Goal: Transaction & Acquisition: Purchase product/service

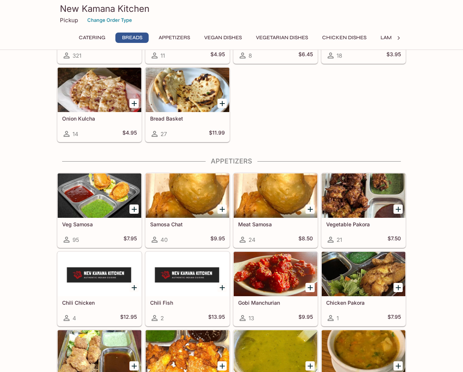
scroll to position [380, 0]
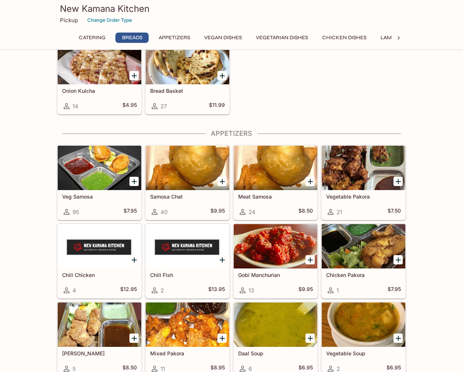
click at [359, 36] on button "Chicken Dishes" at bounding box center [344, 38] width 53 height 10
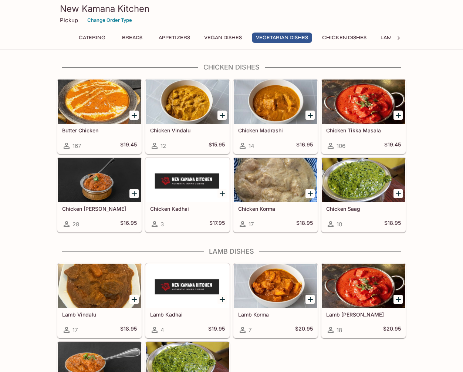
scroll to position [1313, 0]
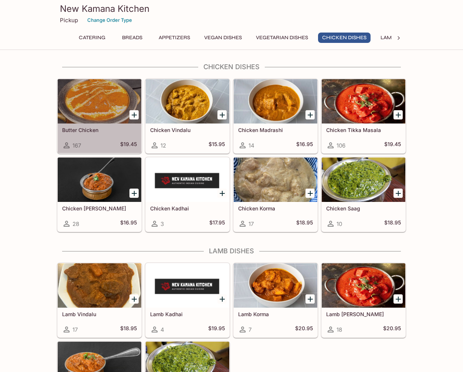
click at [101, 108] on div at bounding box center [100, 101] width 84 height 44
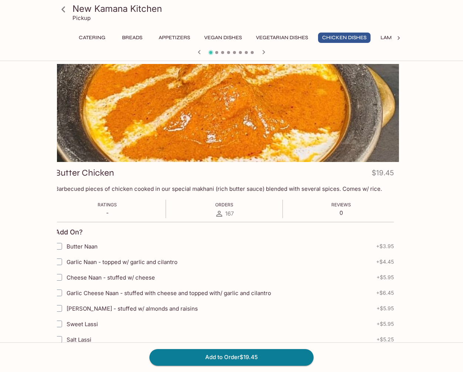
click at [56, 208] on div "Daal Makhni $17.95 Vegetarian. Medley of lentils, cooked slowly overnight, temp…" at bounding box center [231, 346] width 355 height 564
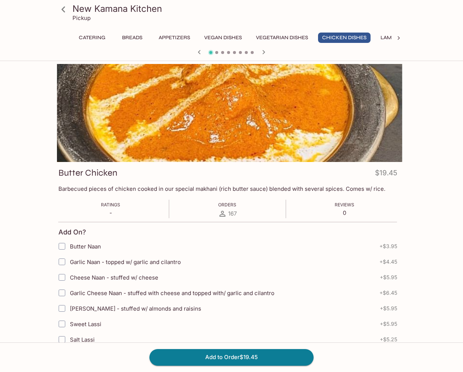
click at [342, 170] on div "Butter Chicken $19.45 Barbecued pieces of chicken cooked in our special makhani…" at bounding box center [227, 376] width 349 height 429
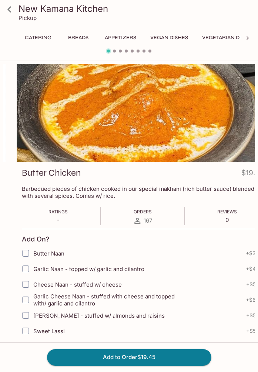
click at [22, 194] on p "Barbecued pieces of chicken cooked in our special makhani (rich butter sauce) b…" at bounding box center [143, 192] width 242 height 14
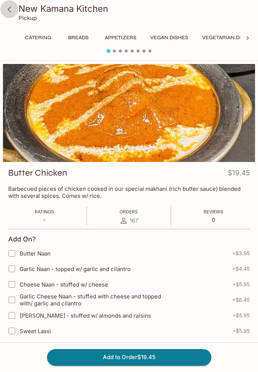
click at [10, 9] on icon at bounding box center [9, 9] width 13 height 13
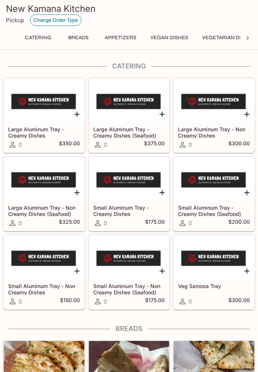
click at [41, 19] on button "Change Order Type" at bounding box center [55, 19] width 51 height 11
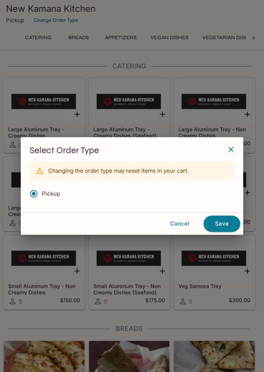
click at [150, 24] on div "Select Order Type Changing the order type may reset items in your cart. Pickup …" at bounding box center [132, 186] width 264 height 372
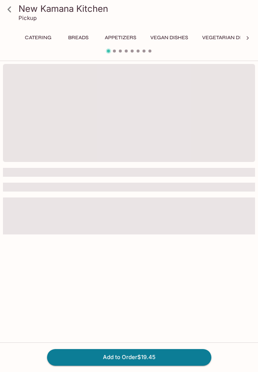
scroll to position [0, 78]
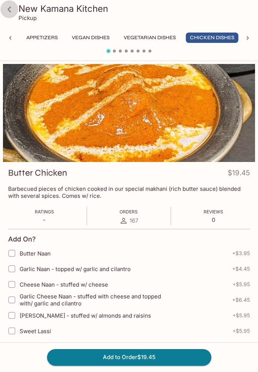
click at [7, 9] on icon at bounding box center [9, 9] width 13 height 13
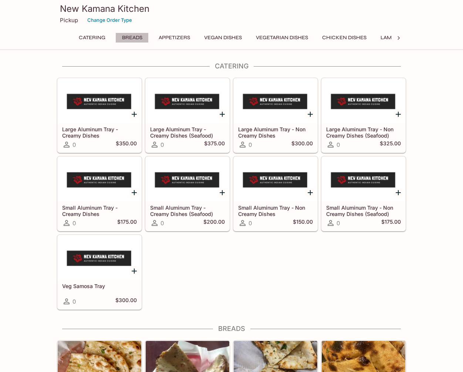
click at [135, 38] on button "Breads" at bounding box center [131, 38] width 33 height 10
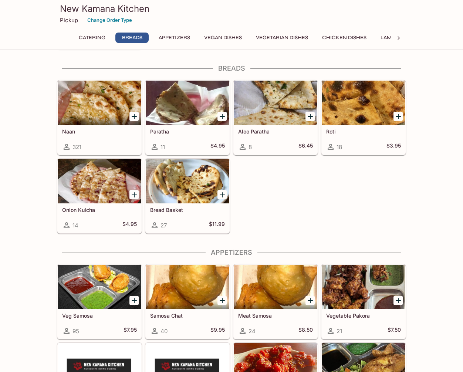
scroll to position [262, 0]
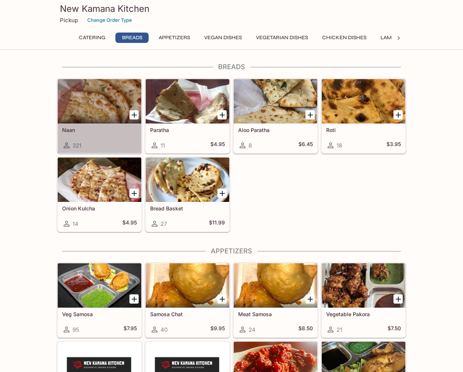
click at [114, 104] on div at bounding box center [100, 101] width 84 height 44
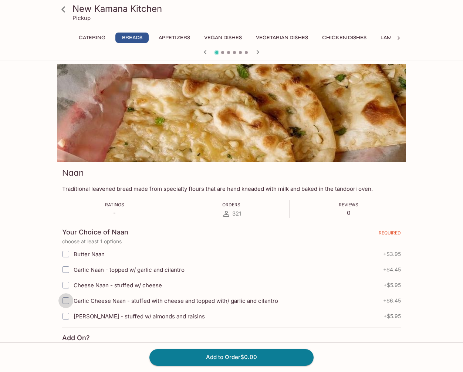
click at [65, 302] on input "Garlic Cheese Naan - stuffed with cheese and topped with/ garlic and cilantro" at bounding box center [65, 301] width 15 height 15
checkbox input "true"
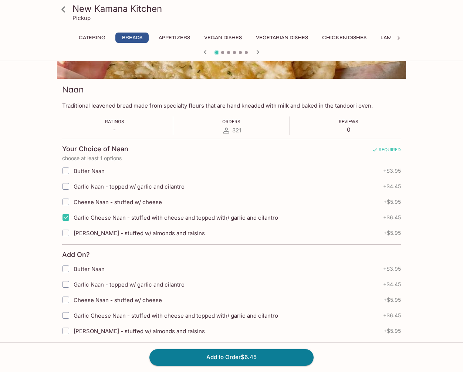
scroll to position [121, 0]
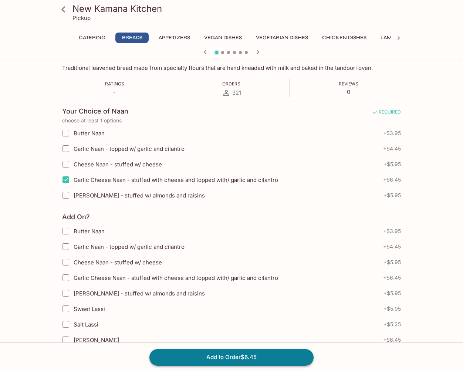
click at [228, 359] on button "Add to Order $6.45" at bounding box center [232, 357] width 164 height 16
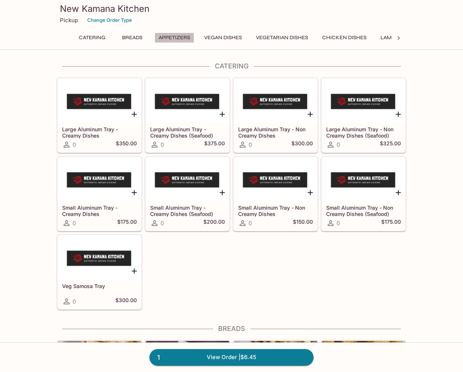
click at [181, 37] on button "Appetizers" at bounding box center [175, 38] width 40 height 10
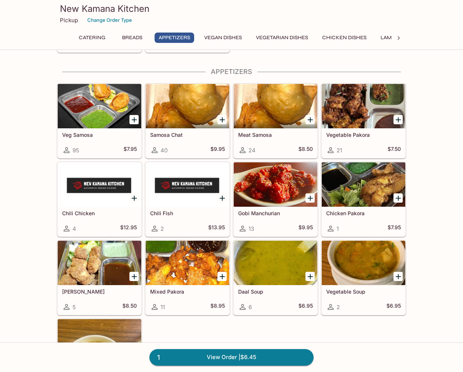
scroll to position [446, 0]
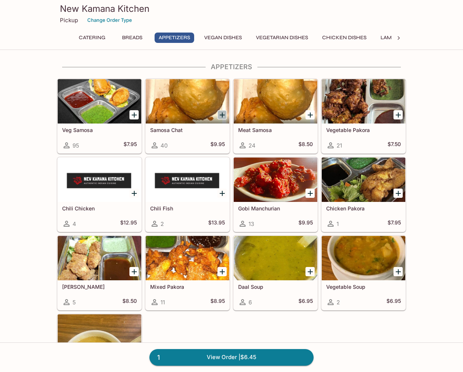
click at [220, 114] on icon "Add Samosa Chat" at bounding box center [222, 115] width 9 height 9
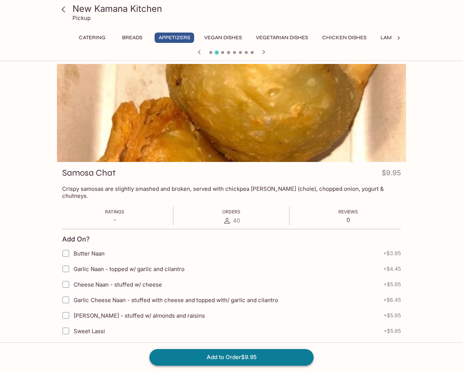
click at [227, 358] on button "Add to Order $9.95" at bounding box center [232, 357] width 164 height 16
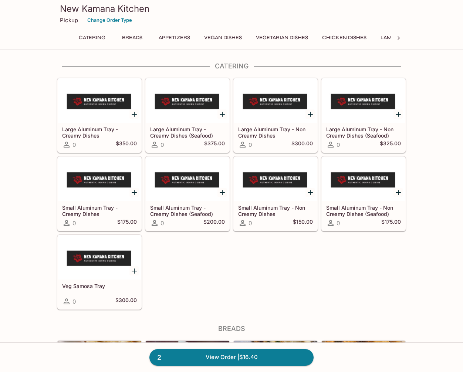
click at [231, 36] on button "Vegan Dishes" at bounding box center [223, 38] width 46 height 10
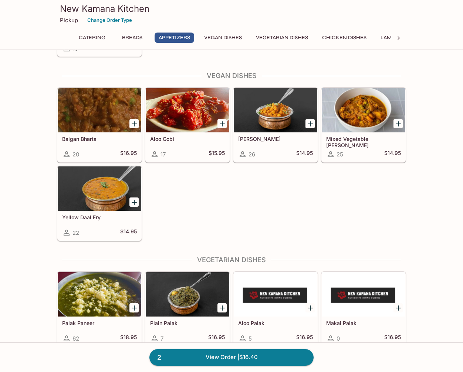
scroll to position [788, 0]
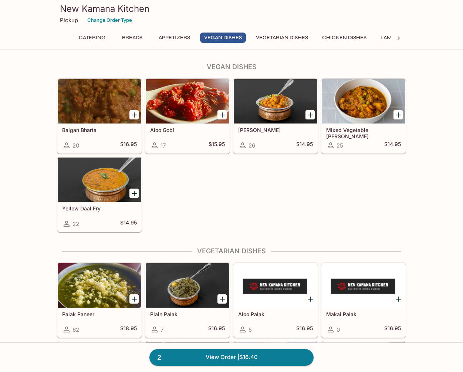
click at [95, 291] on div at bounding box center [100, 286] width 84 height 44
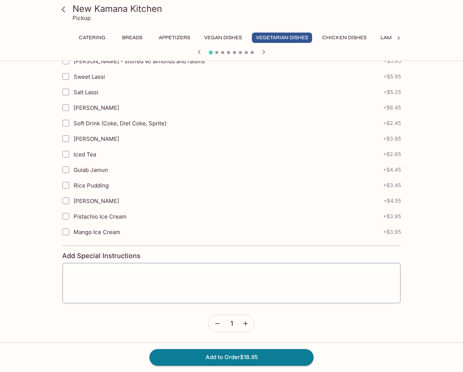
scroll to position [255, 0]
click at [195, 273] on textarea at bounding box center [232, 283] width 328 height 28
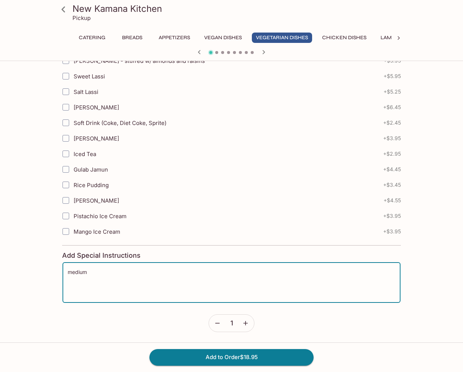
type textarea "medium"
click at [249, 323] on icon "button" at bounding box center [245, 323] width 7 height 7
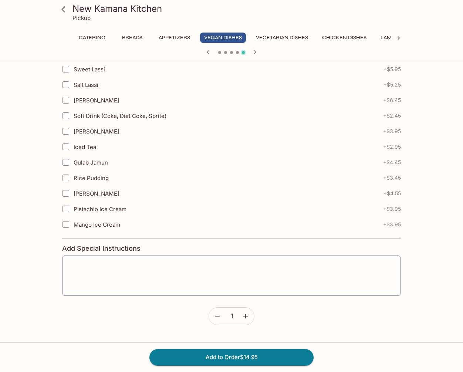
click at [214, 316] on icon "button" at bounding box center [217, 316] width 7 height 7
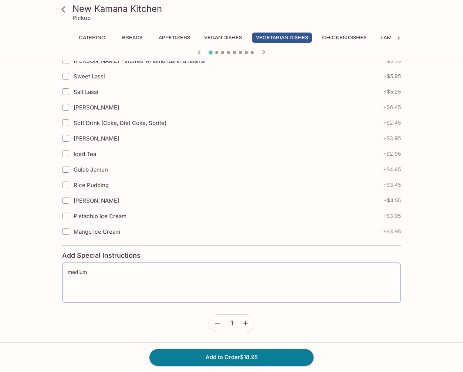
click at [244, 324] on icon "button" at bounding box center [245, 323] width 7 height 7
click at [219, 322] on icon "button" at bounding box center [217, 323] width 7 height 7
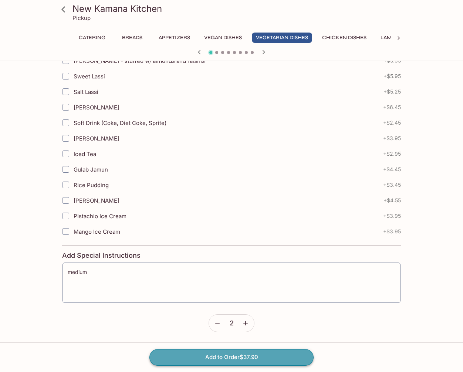
click at [254, 359] on button "Add to Order $37.90" at bounding box center [232, 357] width 164 height 16
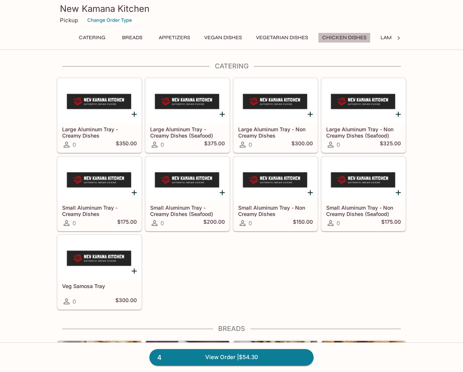
click at [350, 38] on button "Chicken Dishes" at bounding box center [344, 38] width 53 height 10
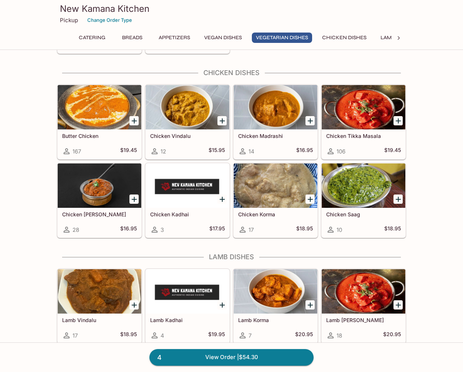
scroll to position [1313, 0]
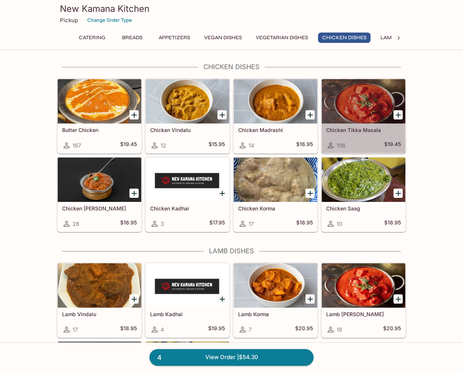
click at [354, 96] on div at bounding box center [364, 101] width 84 height 44
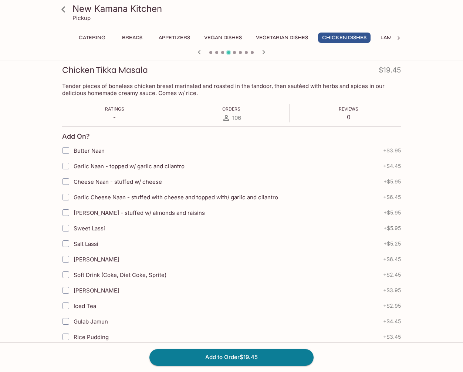
scroll to position [247, 0]
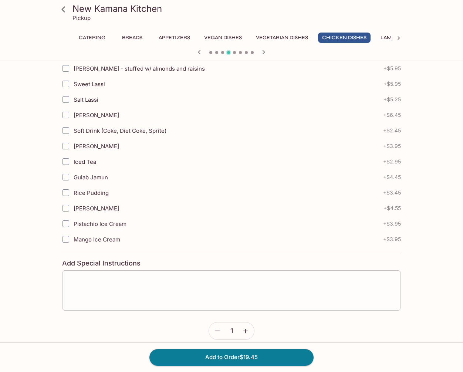
click at [197, 277] on textarea at bounding box center [232, 290] width 328 height 28
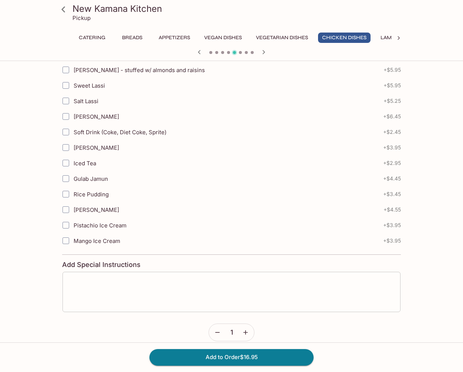
type textarea "medium"
click at [197, 277] on div "x ​" at bounding box center [231, 292] width 339 height 41
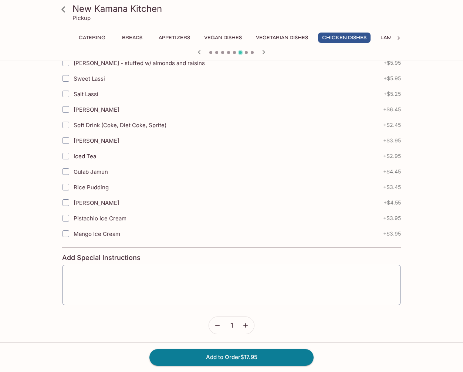
click at [218, 327] on icon "button" at bounding box center [217, 325] width 7 height 7
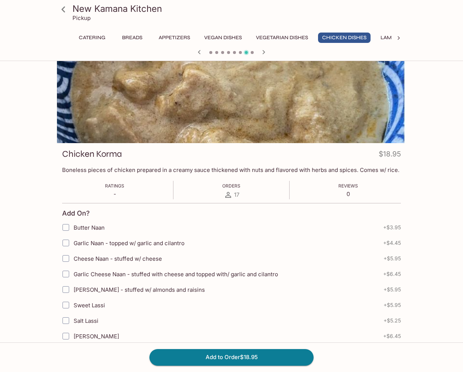
scroll to position [0, 0]
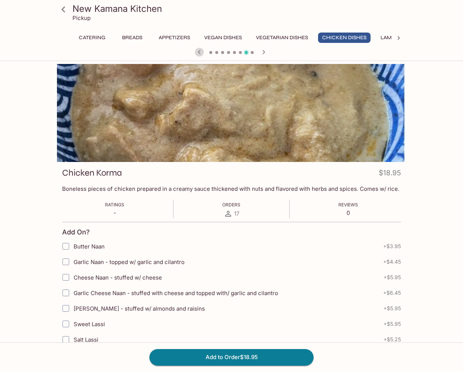
click at [199, 51] on icon "button" at bounding box center [199, 52] width 3 height 4
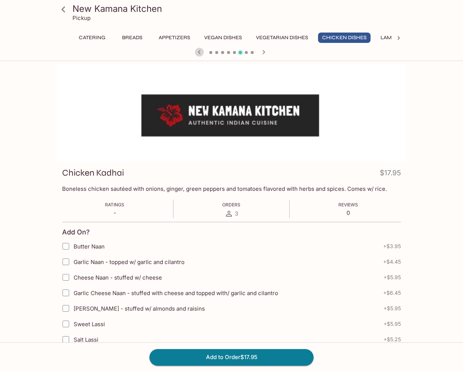
click at [199, 51] on icon "button" at bounding box center [199, 52] width 3 height 4
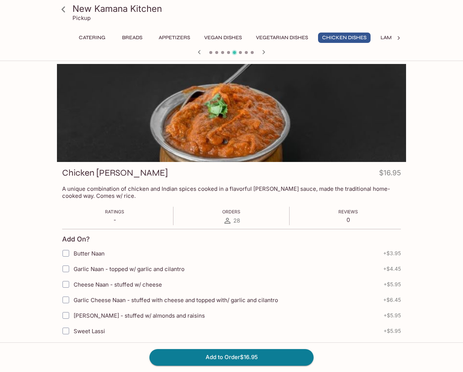
click at [199, 51] on icon "button" at bounding box center [199, 52] width 9 height 9
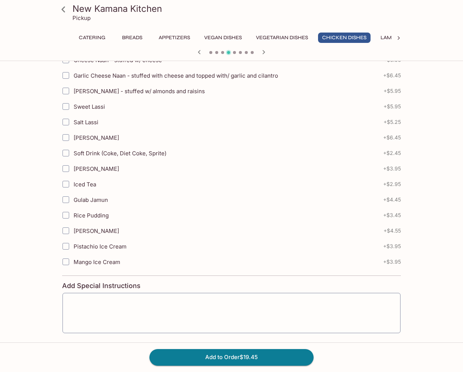
scroll to position [255, 0]
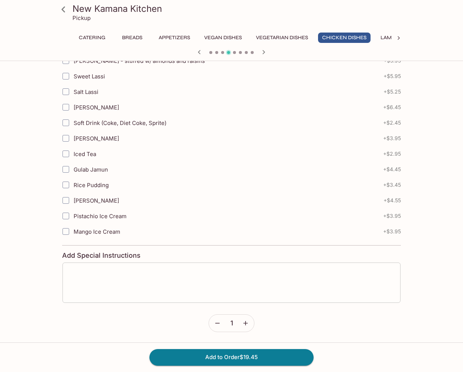
click at [71, 269] on textarea at bounding box center [232, 283] width 328 height 28
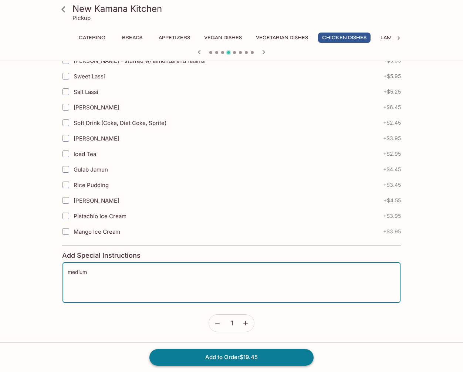
type textarea "medium"
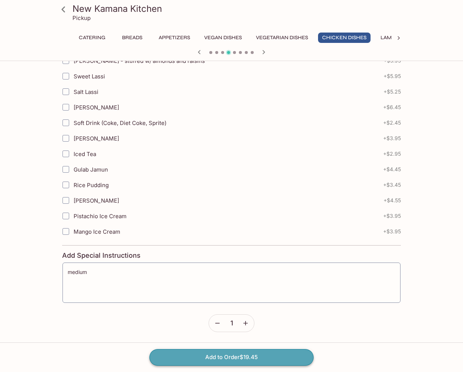
click at [224, 354] on button "Add to Order $19.45" at bounding box center [232, 357] width 164 height 16
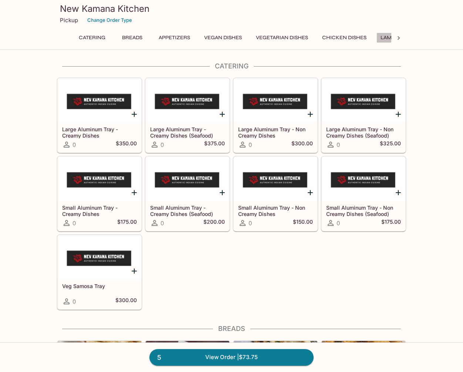
click at [391, 37] on button "Lamb Dishes" at bounding box center [398, 38] width 42 height 10
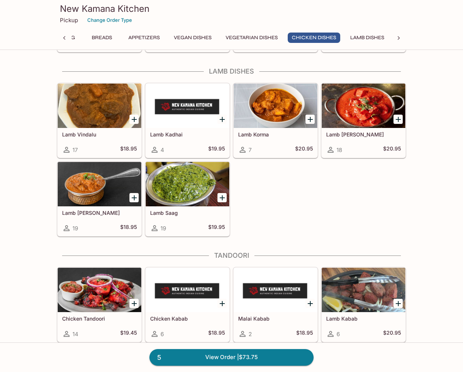
scroll to position [1498, 0]
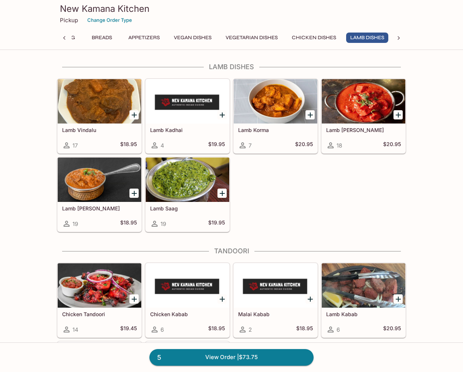
click at [91, 96] on div at bounding box center [100, 101] width 84 height 44
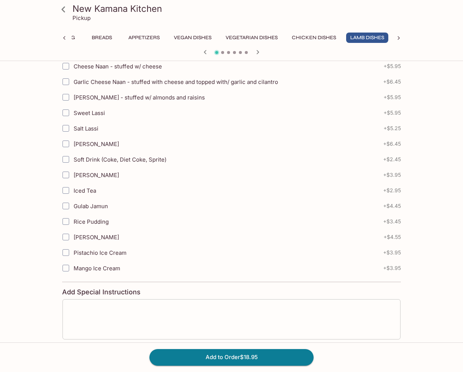
scroll to position [248, 0]
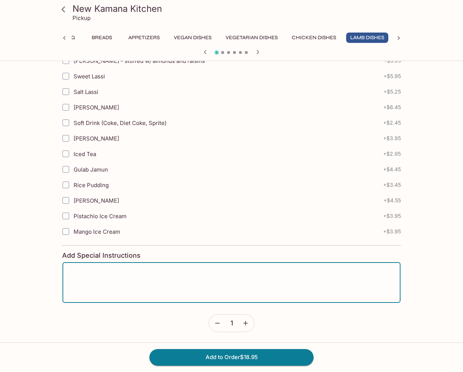
click at [73, 273] on textarea at bounding box center [232, 283] width 328 height 28
type textarea "medium"
click at [248, 361] on button "Add to Order $18.95" at bounding box center [232, 357] width 164 height 16
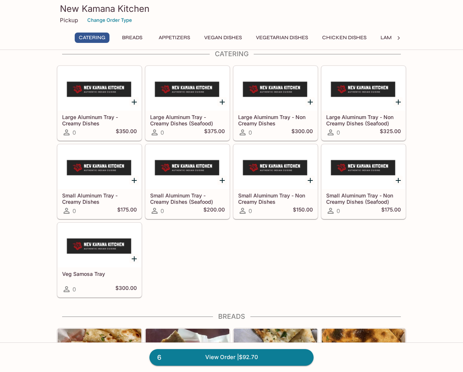
scroll to position [12, 0]
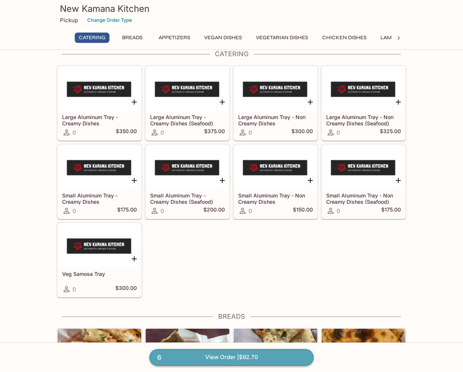
click at [214, 356] on link "6 View Order | $92.70" at bounding box center [232, 357] width 164 height 16
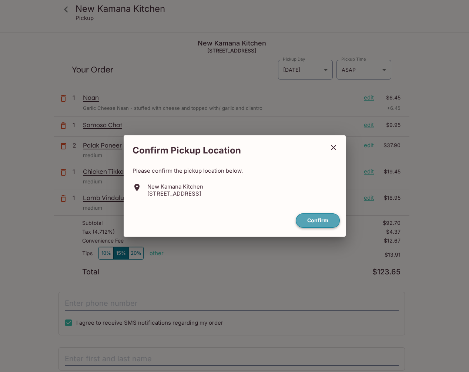
click at [324, 224] on button "Confirm" at bounding box center [318, 221] width 44 height 14
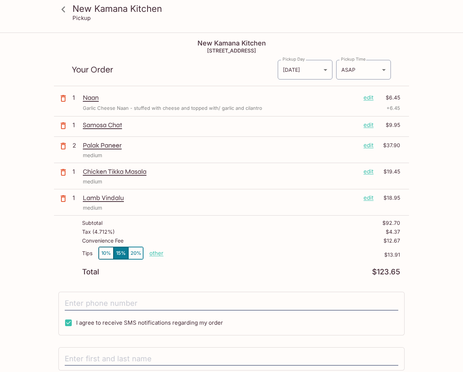
click at [369, 97] on p "edit" at bounding box center [369, 98] width 10 height 8
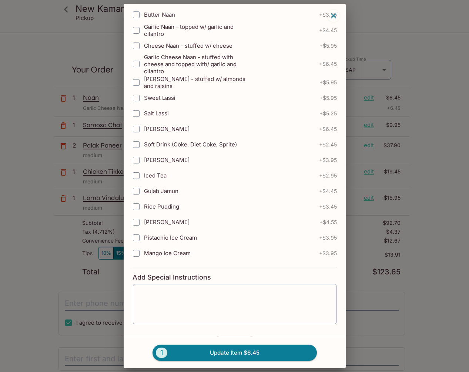
scroll to position [239, 0]
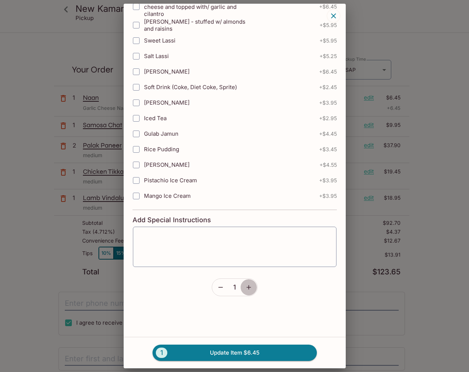
click at [245, 285] on icon "button" at bounding box center [248, 287] width 7 height 7
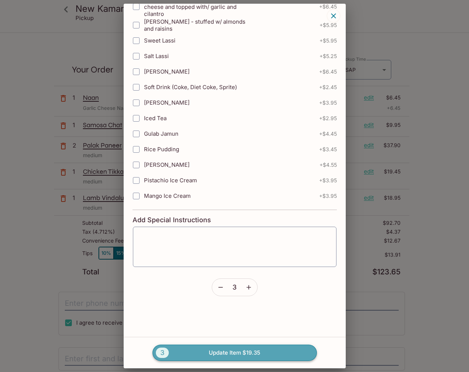
click at [231, 353] on button "3 Update Item $19.35" at bounding box center [234, 353] width 164 height 16
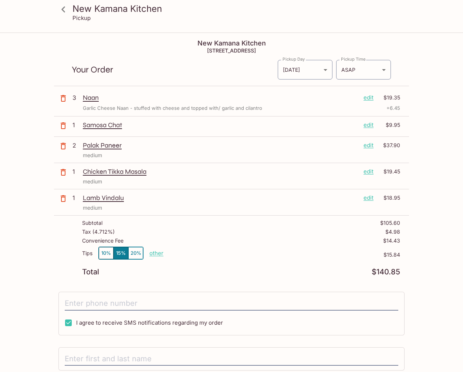
click at [370, 125] on p "edit" at bounding box center [369, 125] width 10 height 8
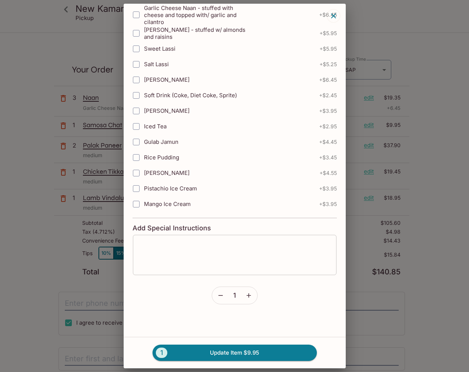
scroll to position [127, 0]
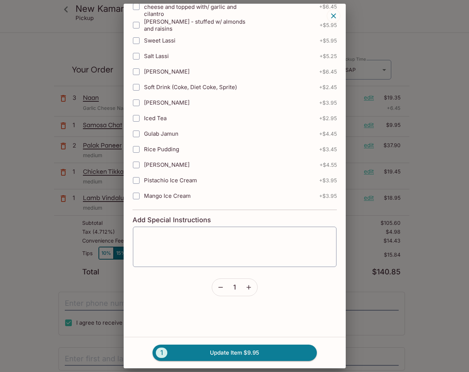
click at [247, 289] on icon "button" at bounding box center [248, 287] width 7 height 7
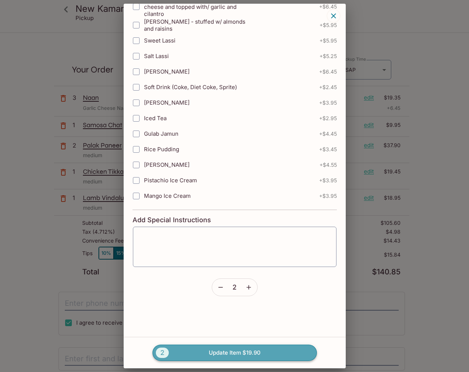
click at [239, 353] on button "2 Update Item $19.90" at bounding box center [234, 353] width 164 height 16
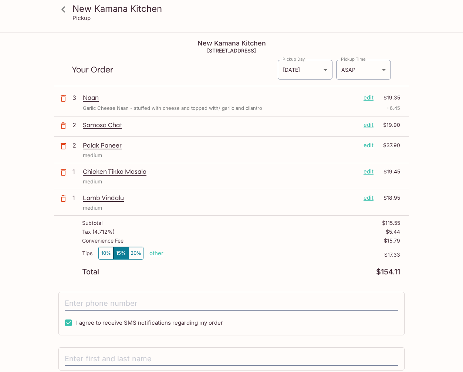
click at [370, 173] on p "edit" at bounding box center [369, 172] width 10 height 8
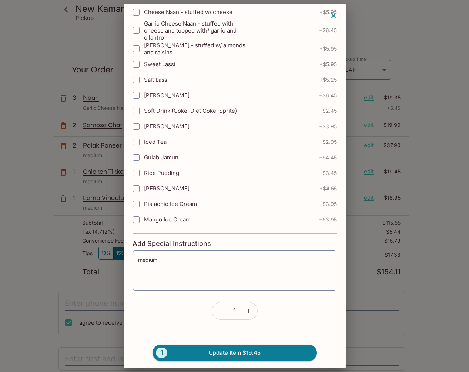
scroll to position [134, 0]
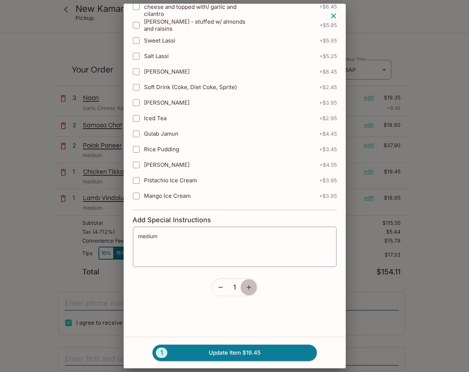
click at [247, 288] on icon "button" at bounding box center [249, 287] width 4 height 4
click at [247, 287] on icon "button" at bounding box center [249, 287] width 4 height 4
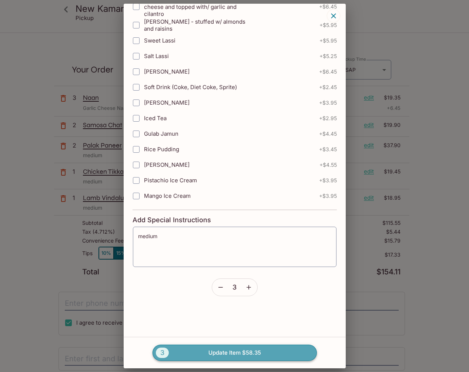
click at [241, 350] on button "3 Update Item $58.35" at bounding box center [234, 353] width 164 height 16
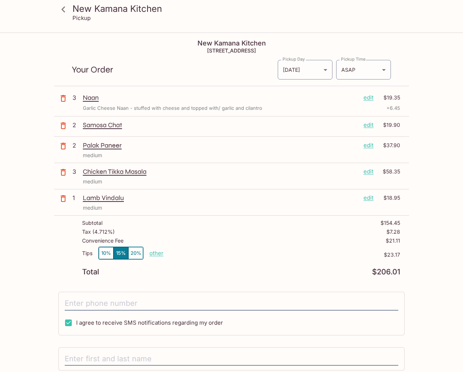
click at [371, 198] on p "edit" at bounding box center [369, 198] width 10 height 8
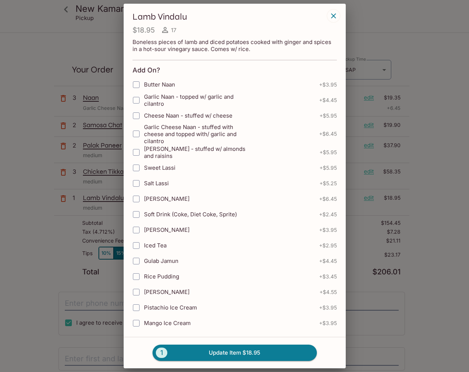
scroll to position [127, 0]
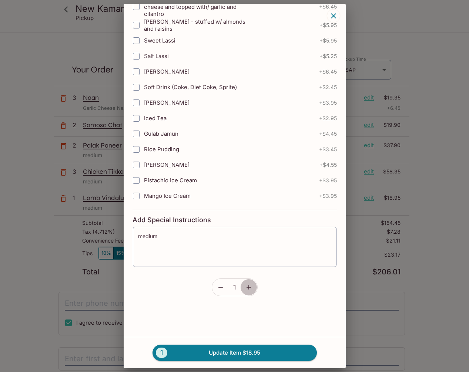
click at [249, 287] on button "button" at bounding box center [248, 287] width 17 height 17
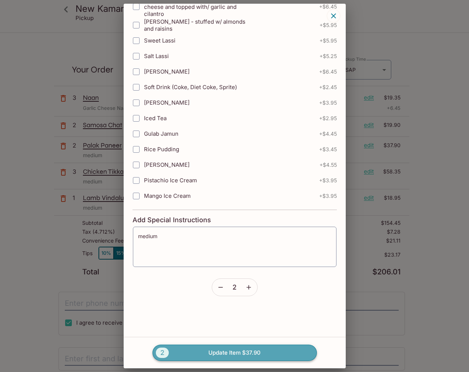
click at [241, 352] on button "2 Update Item $37.90" at bounding box center [234, 353] width 164 height 16
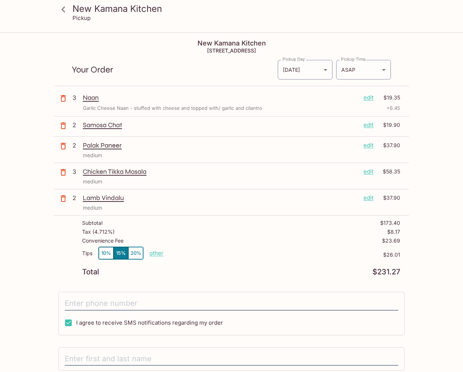
click at [370, 124] on p "edit" at bounding box center [369, 125] width 10 height 8
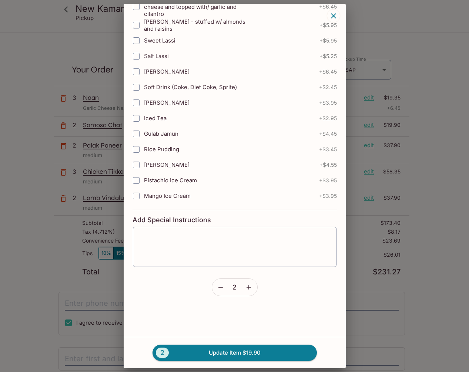
click at [247, 289] on icon "button" at bounding box center [249, 287] width 4 height 4
click at [241, 357] on button "3 Update Item $29.85" at bounding box center [234, 353] width 164 height 16
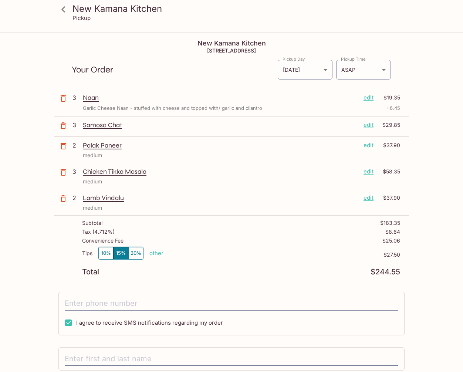
click at [101, 250] on button "10%" at bounding box center [106, 253] width 15 height 12
